Goal: Transaction & Acquisition: Purchase product/service

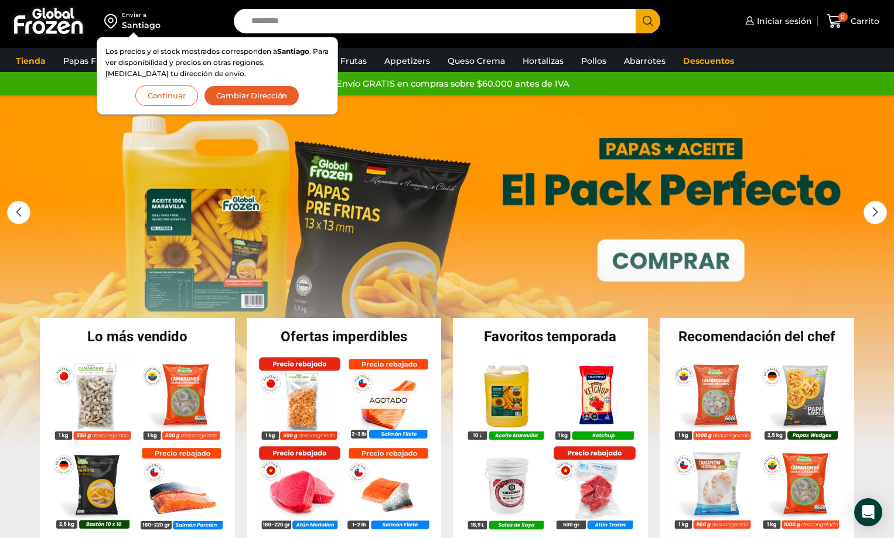
click at [77, 262] on link "1 / 3" at bounding box center [447, 270] width 894 height 351
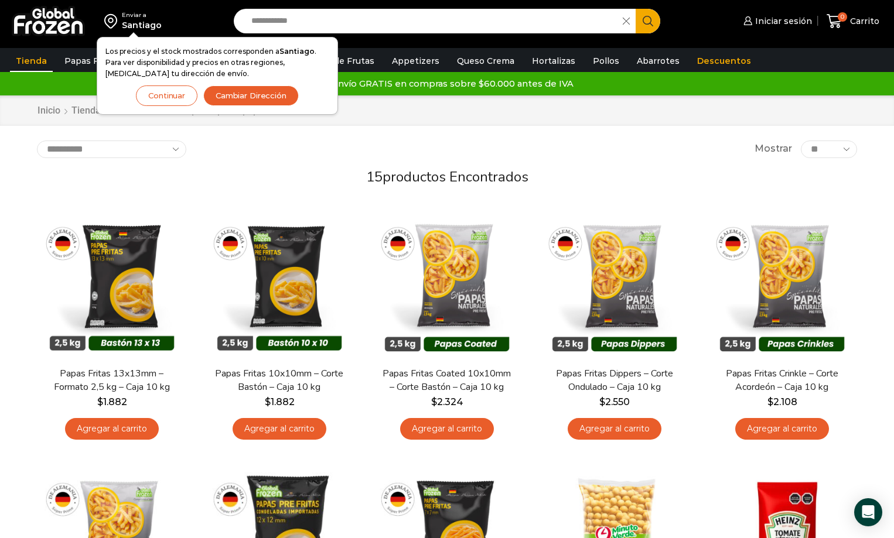
click at [389, 180] on span "productos encontrados" at bounding box center [455, 177] width 146 height 19
